Goal: Navigation & Orientation: Find specific page/section

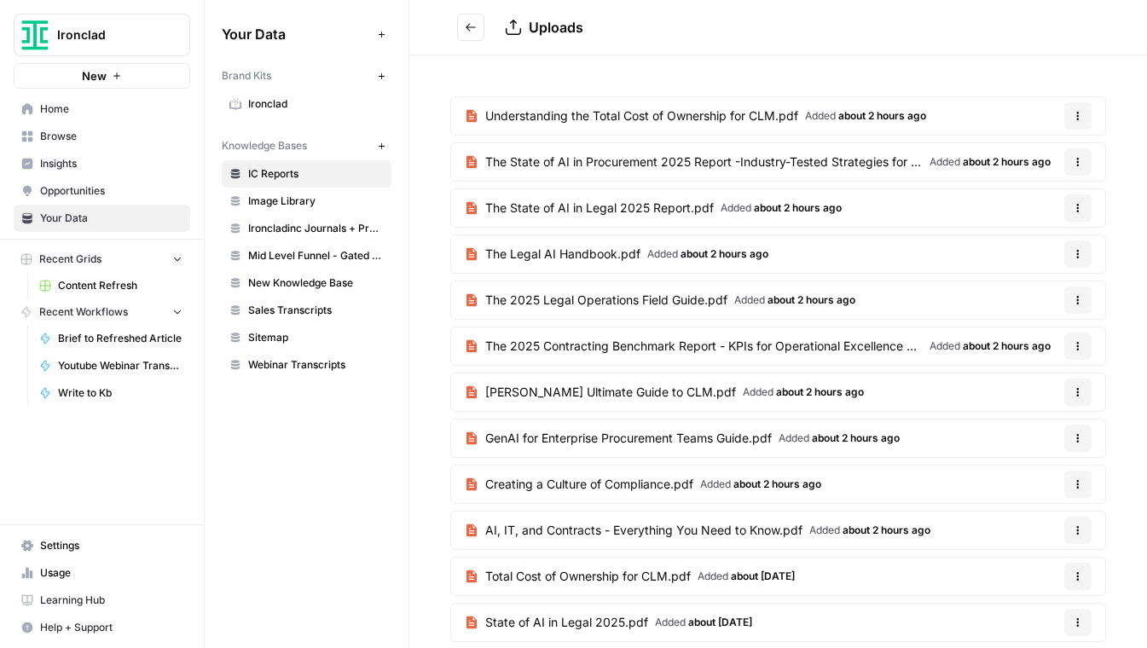
click at [280, 253] on span "Mid Level Funnel - Gated Assets + Webinars" at bounding box center [316, 255] width 136 height 15
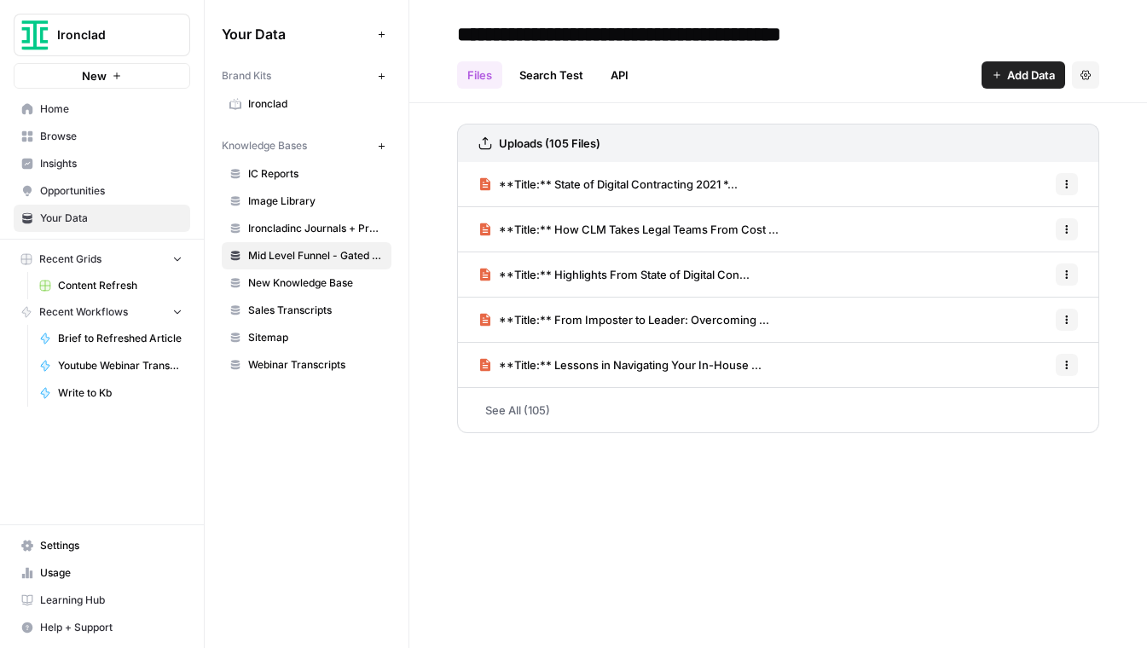
click at [1040, 75] on span "Add Data" at bounding box center [1031, 74] width 48 height 17
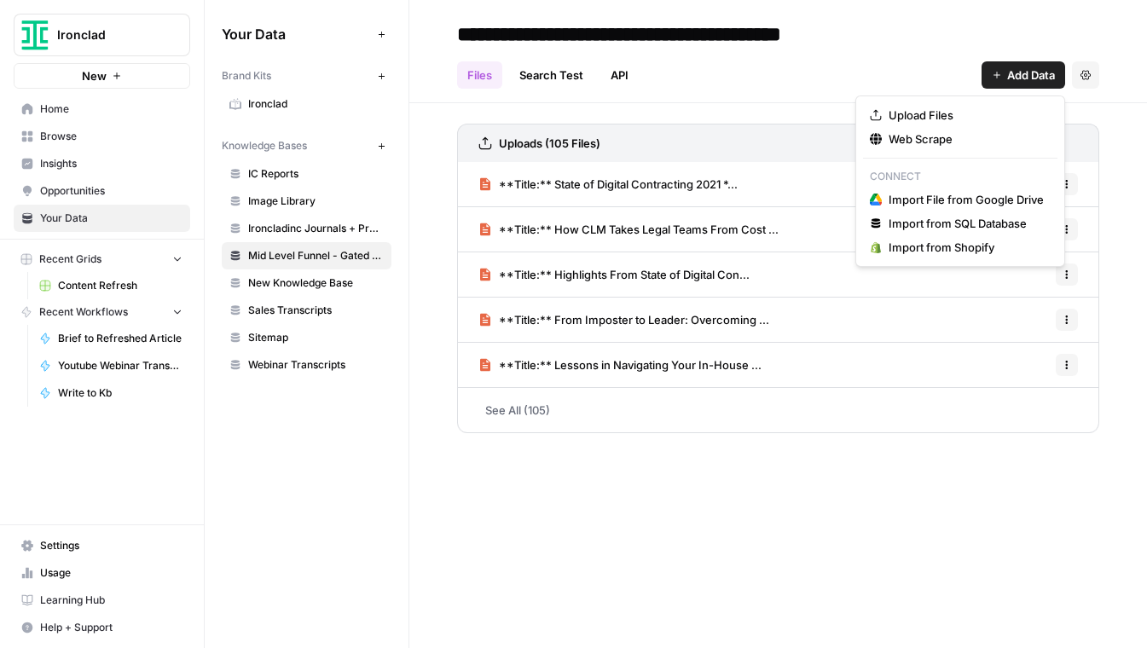
click at [908, 61] on div "Files Search Test API Add Data Settings" at bounding box center [778, 68] width 642 height 41
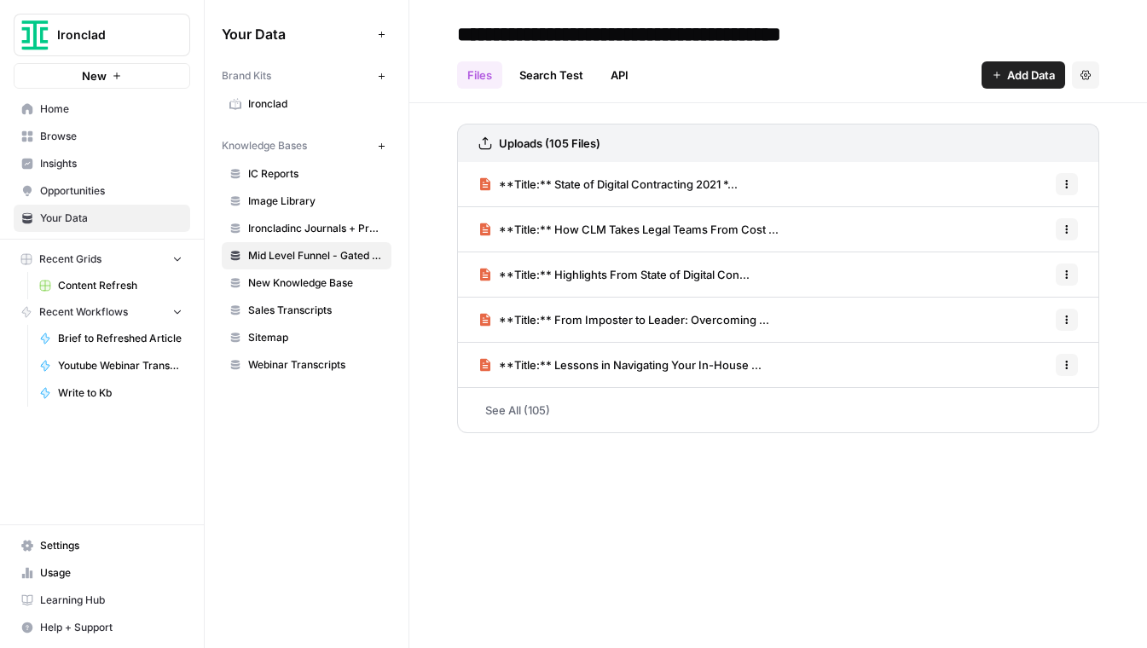
click at [263, 175] on span "IC Reports" at bounding box center [316, 173] width 136 height 15
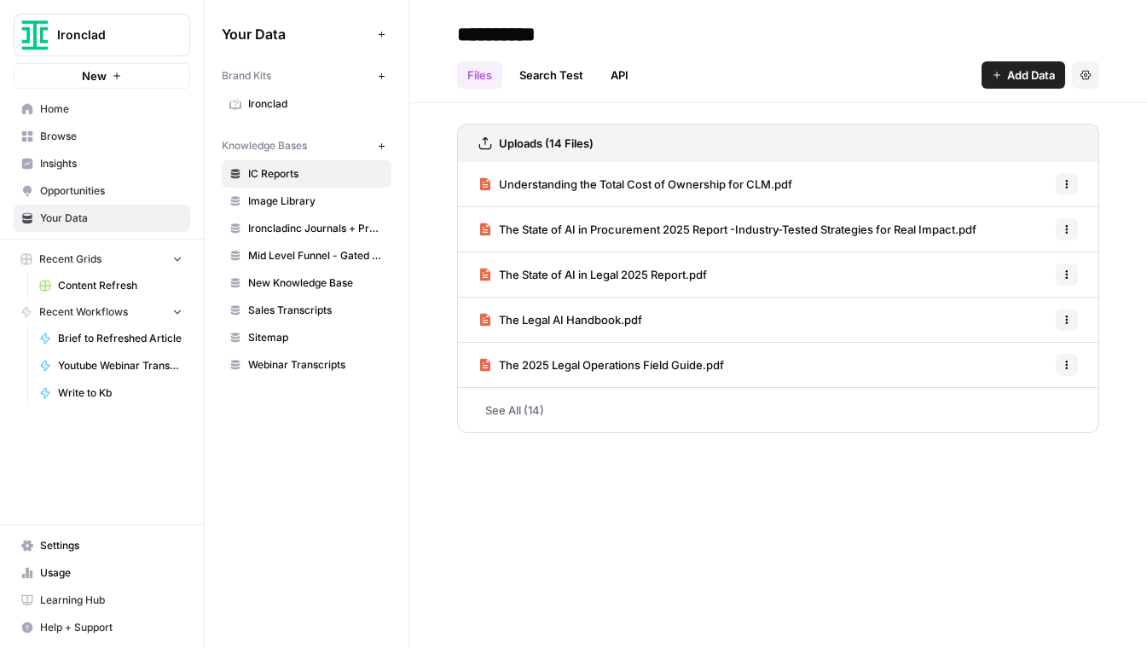
click at [512, 408] on link "See All (14)" at bounding box center [778, 410] width 642 height 44
